Goal: Information Seeking & Learning: Check status

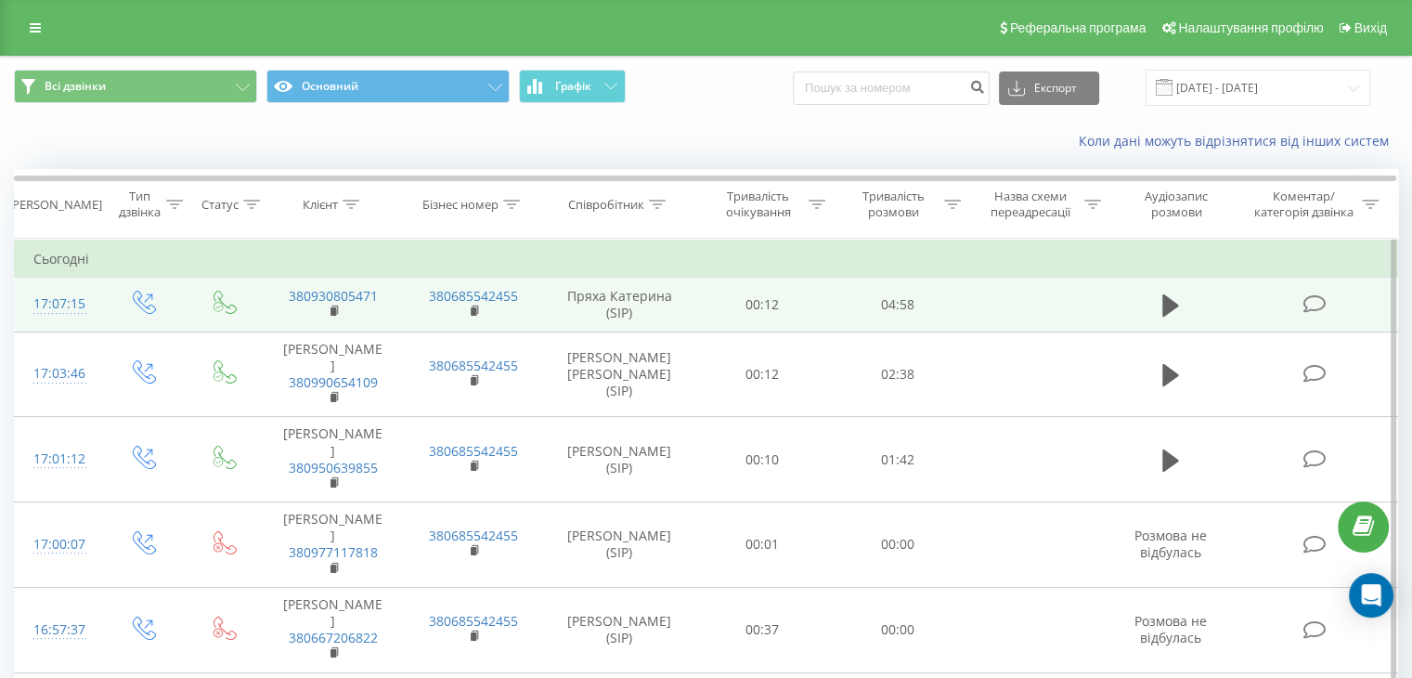
click at [1155, 304] on td at bounding box center [1171, 305] width 130 height 54
click at [1181, 298] on button at bounding box center [1171, 305] width 28 height 28
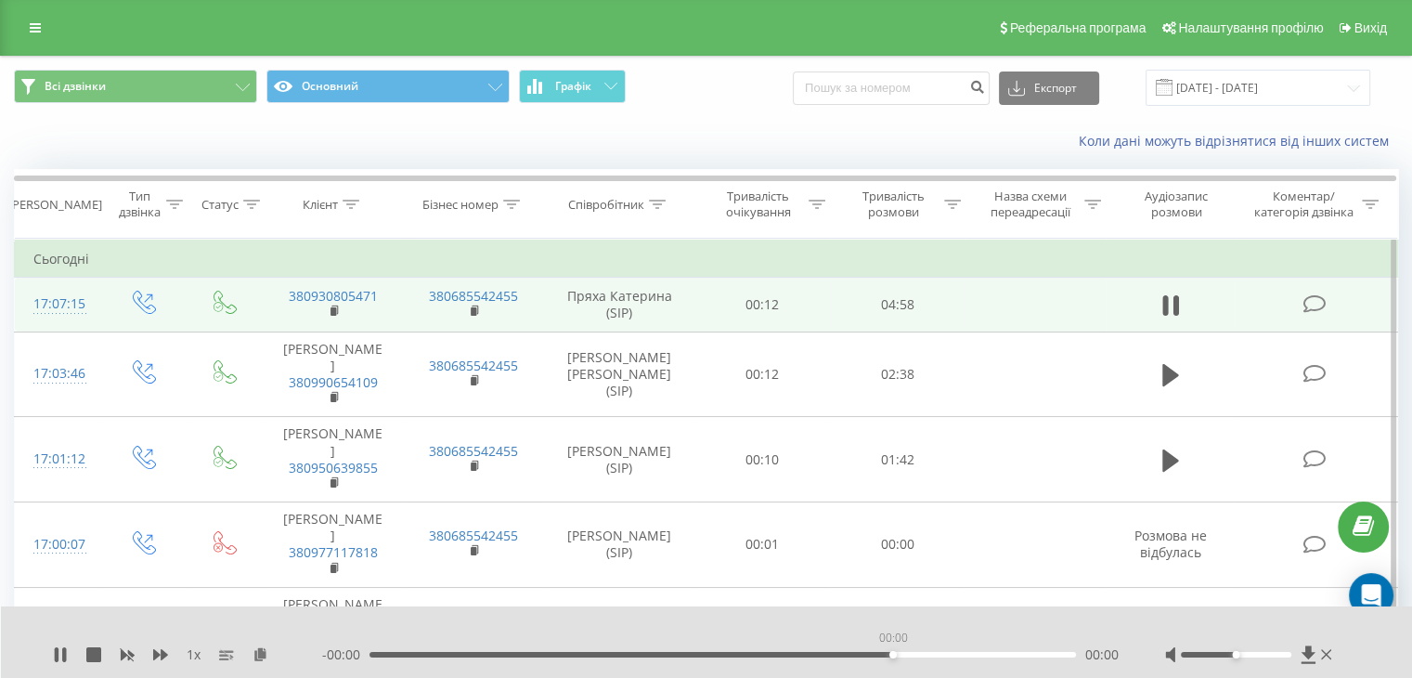
click at [894, 653] on div "00:00" at bounding box center [722, 655] width 706 height 6
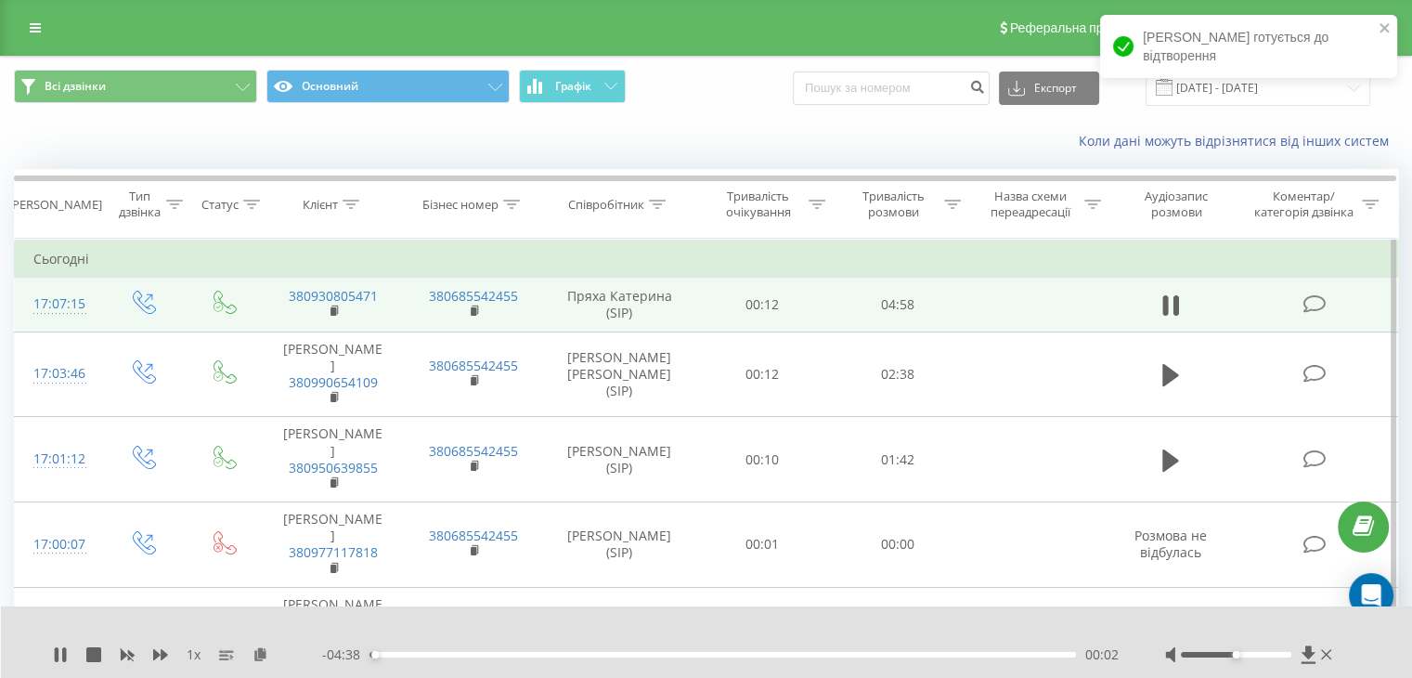
click at [828, 650] on div "- 04:38 00:02 00:02" at bounding box center [720, 654] width 797 height 19
click at [843, 656] on div "03:07" at bounding box center [722, 655] width 706 height 6
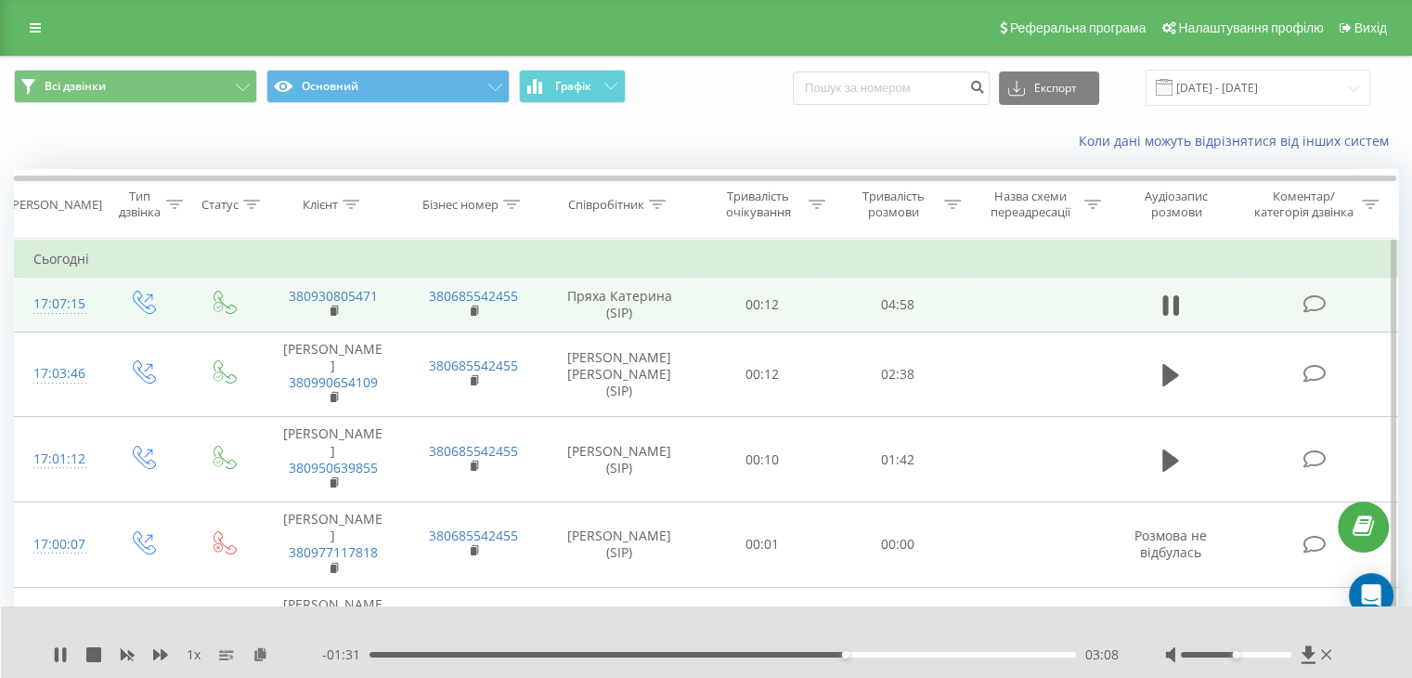
click at [865, 657] on div "- 01:31 03:08 03:08" at bounding box center [720, 654] width 797 height 19
click at [830, 652] on div "03:09" at bounding box center [722, 655] width 706 height 6
click at [886, 654] on div "03:03" at bounding box center [722, 655] width 706 height 6
click at [902, 657] on div "- 01:14 03:25 03:25" at bounding box center [720, 654] width 797 height 19
click at [911, 654] on div "03:26" at bounding box center [722, 655] width 706 height 6
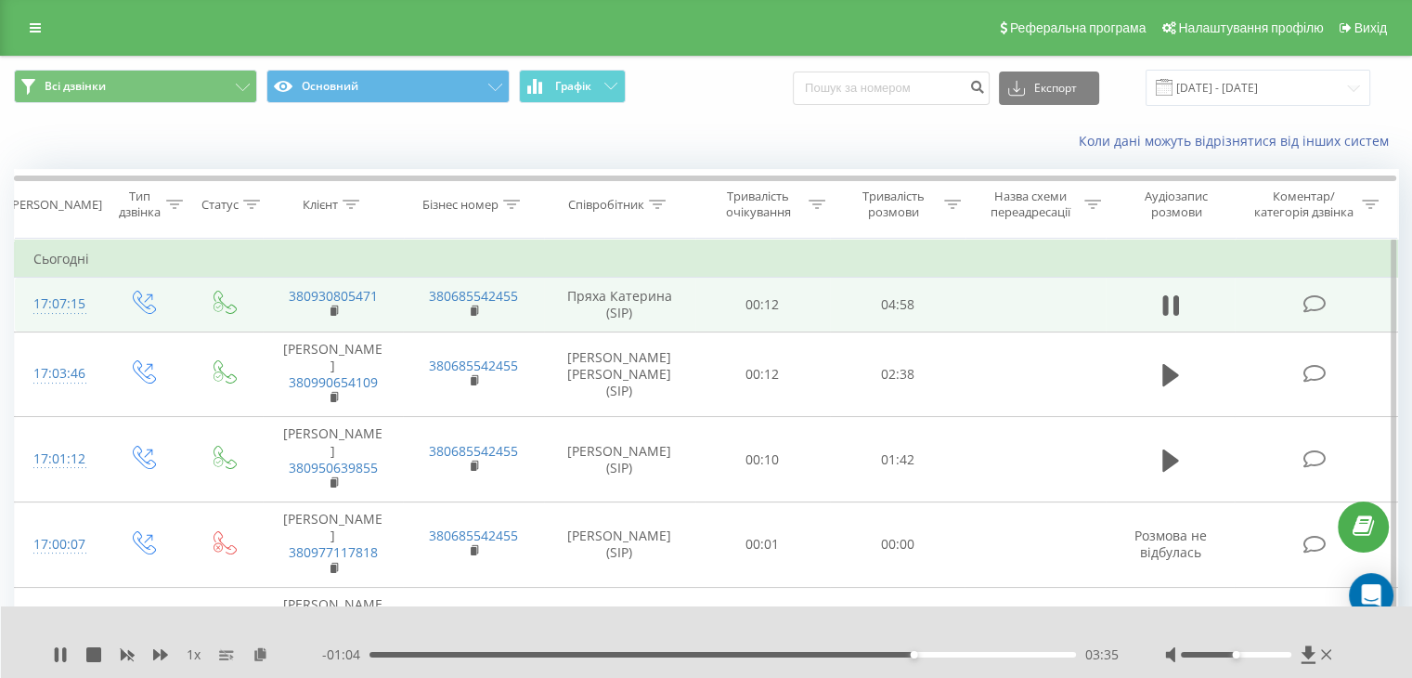
click at [804, 654] on div "03:35" at bounding box center [722, 655] width 706 height 6
click at [769, 654] on div "02:53" at bounding box center [722, 655] width 706 height 6
click at [702, 654] on div "02:39" at bounding box center [722, 655] width 706 height 6
click at [662, 652] on div "01:56" at bounding box center [722, 655] width 706 height 6
click at [627, 653] on div "01:42" at bounding box center [722, 655] width 706 height 6
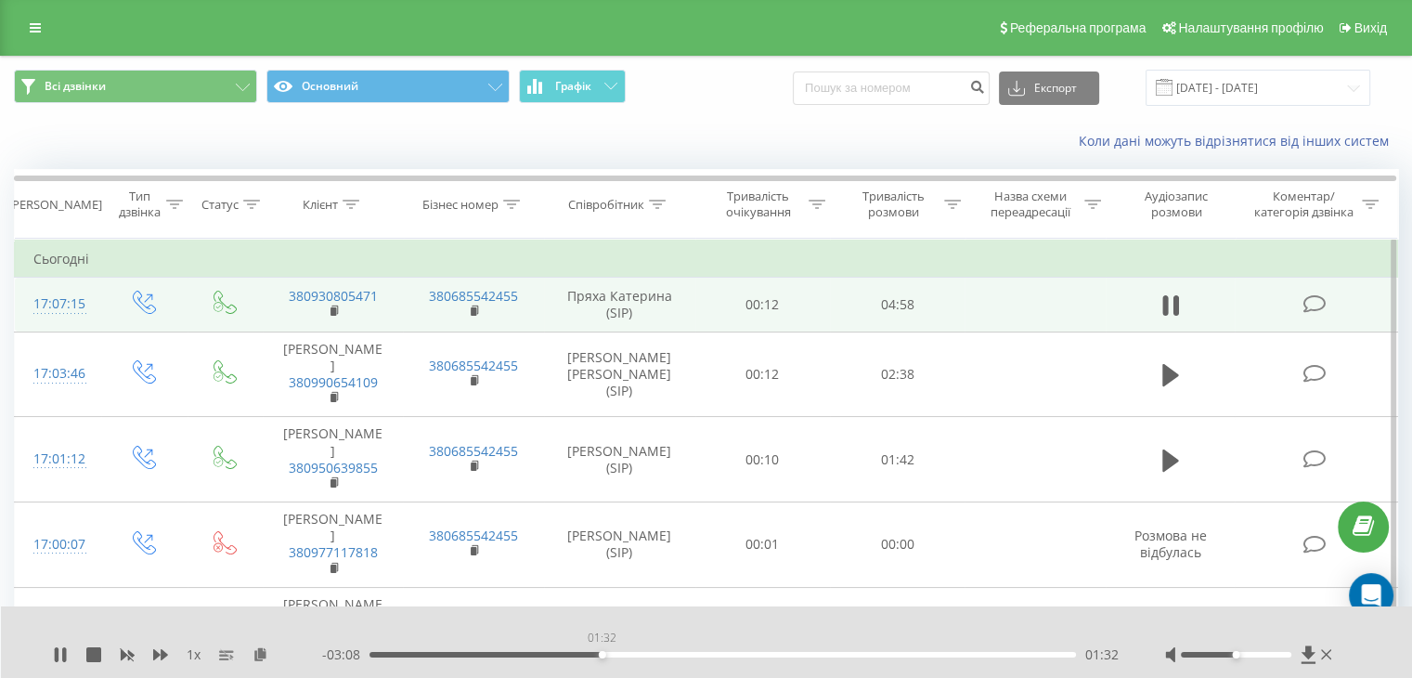
click at [602, 654] on div "01:32" at bounding box center [722, 655] width 706 height 6
click at [575, 654] on div "01:21" at bounding box center [722, 655] width 706 height 6
click at [598, 655] on div "01:30" at bounding box center [722, 655] width 706 height 6
click at [611, 658] on div "- 03:08 01:31 01:31" at bounding box center [720, 654] width 797 height 19
click at [615, 656] on div "01:37" at bounding box center [722, 655] width 706 height 6
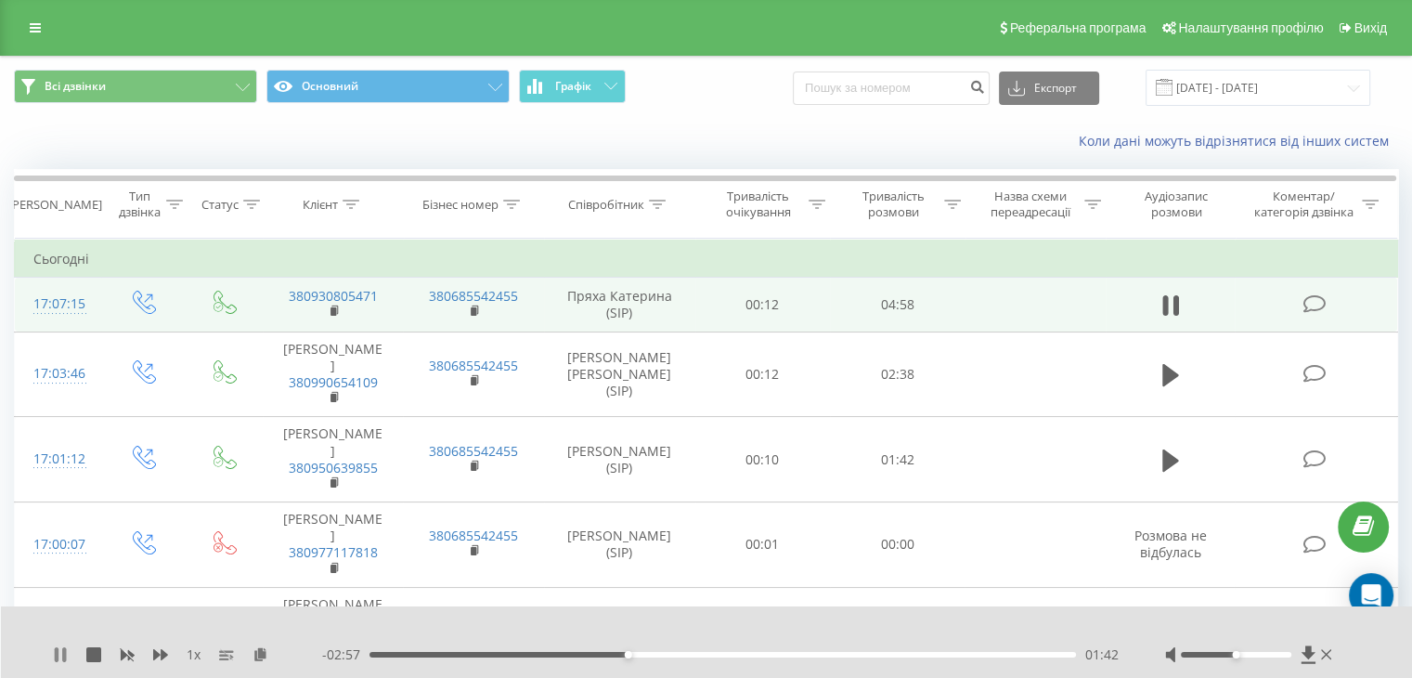
click at [66, 661] on div "1 x" at bounding box center [187, 654] width 269 height 19
click at [65, 648] on icon at bounding box center [64, 654] width 4 height 15
